Goal: Transaction & Acquisition: Purchase product/service

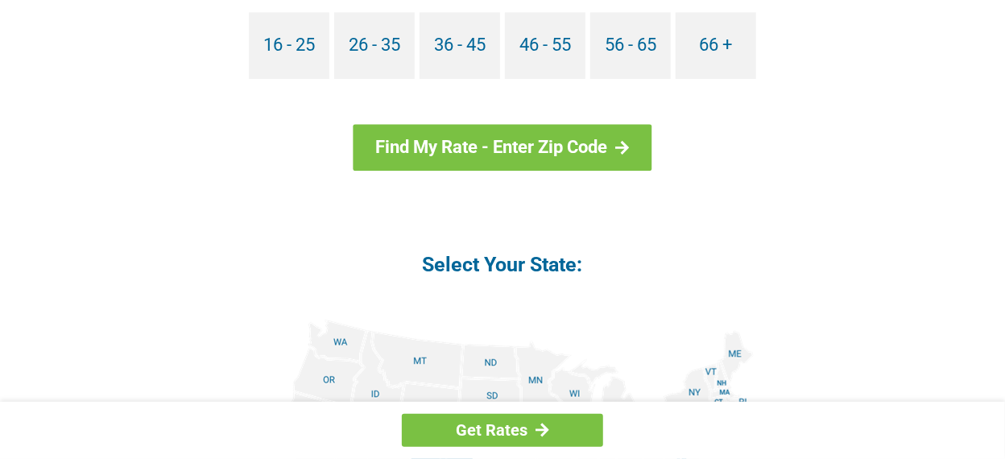
scroll to position [1694, 0]
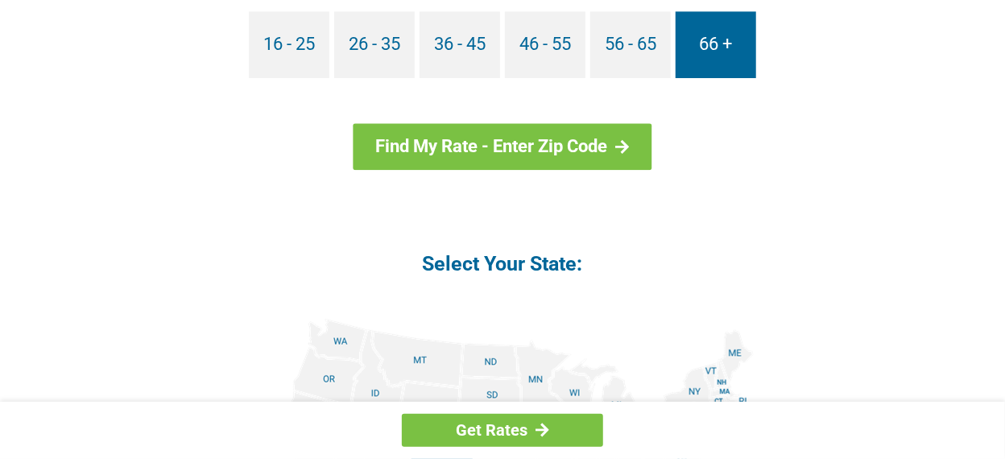
click at [700, 55] on link "66 +" at bounding box center [716, 44] width 81 height 67
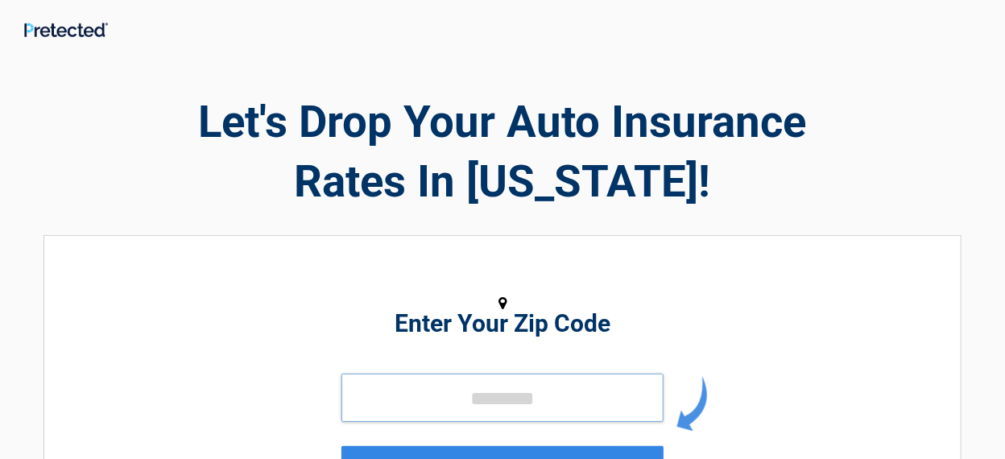
click at [461, 409] on input "tel" at bounding box center [502, 398] width 322 height 48
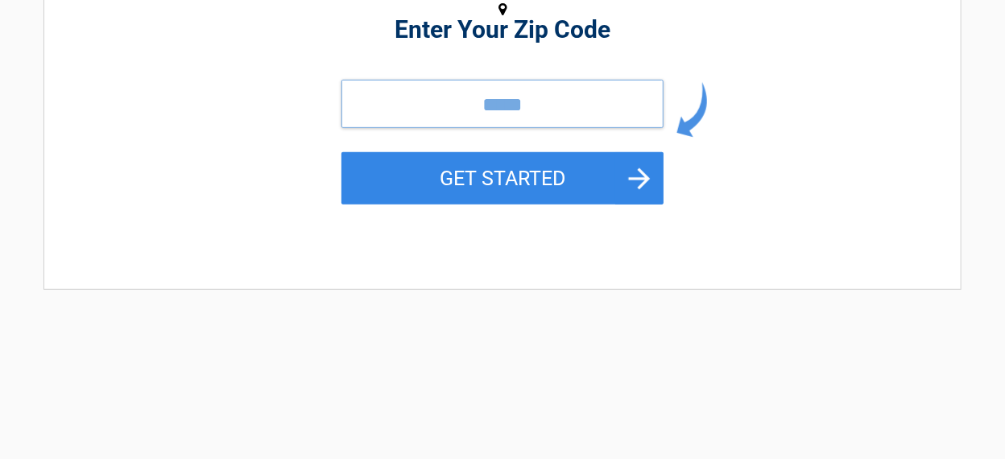
scroll to position [299, 0]
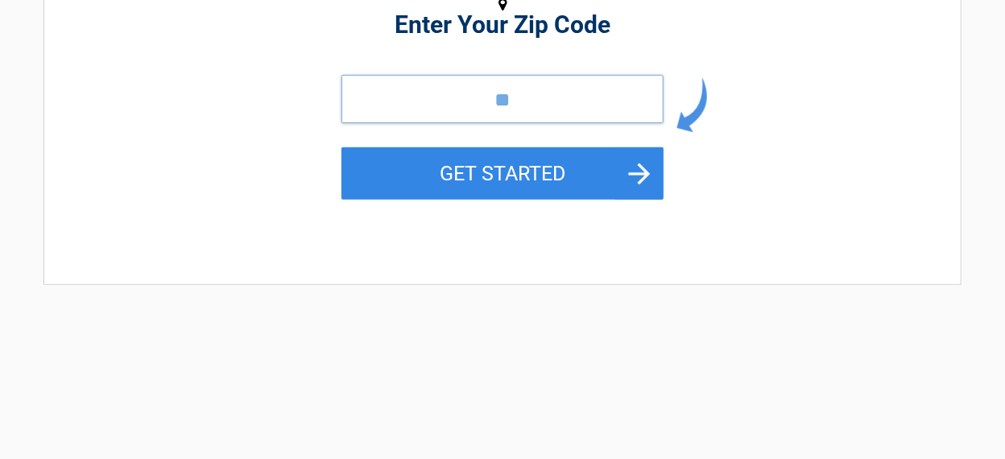
type input "*"
